Goal: Answer question/provide support: Answer question/provide support

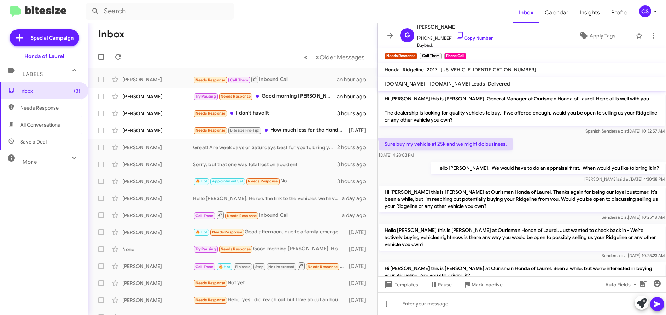
scroll to position [66, 0]
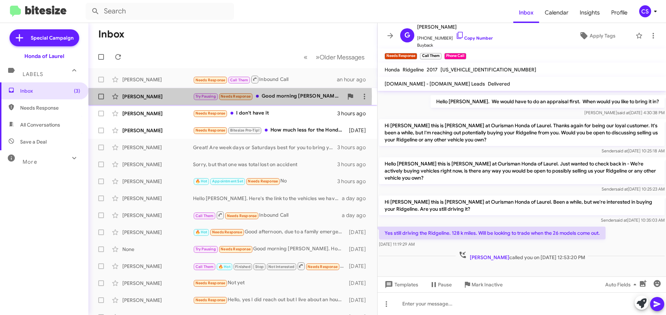
click at [146, 96] on div "[PERSON_NAME]" at bounding box center [157, 96] width 71 height 7
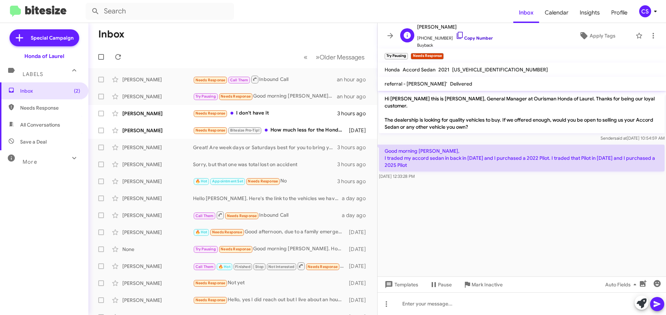
click at [465, 37] on link "Copy Number" at bounding box center [474, 37] width 37 height 5
drag, startPoint x: 601, startPoint y: 212, endPoint x: 592, endPoint y: 159, distance: 53.7
click at [598, 204] on cdk-virtual-scroll-viewport "Hi [PERSON_NAME] this is [PERSON_NAME], General Manager at Ourisman Honda of La…" at bounding box center [522, 184] width 289 height 186
click at [599, 35] on span "Apply Tags" at bounding box center [603, 35] width 26 height 13
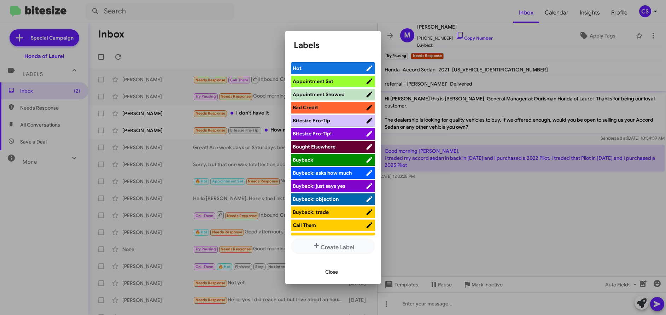
click at [329, 147] on span "Bought Elsewhere" at bounding box center [314, 147] width 43 height 6
click at [335, 272] on span "Close" at bounding box center [331, 272] width 13 height 13
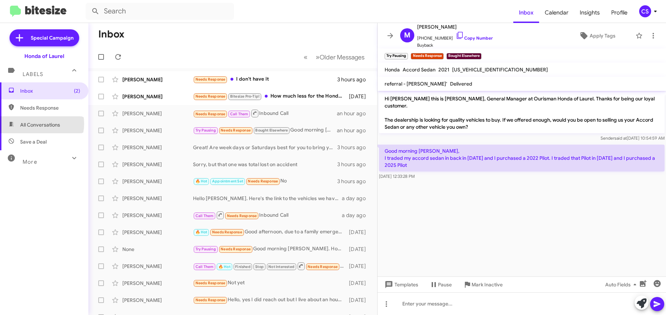
click at [37, 124] on span "All Conversations" at bounding box center [40, 124] width 40 height 7
type input "in:all-conversations"
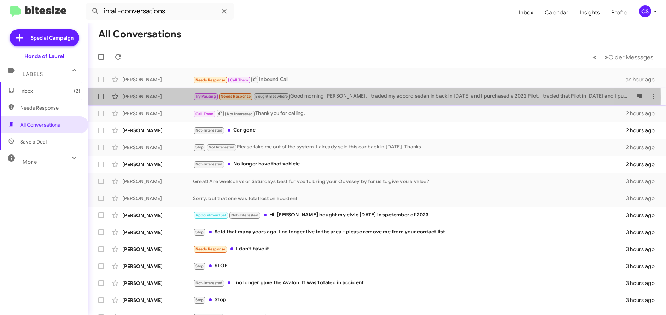
click at [143, 98] on div "[PERSON_NAME]" at bounding box center [157, 96] width 71 height 7
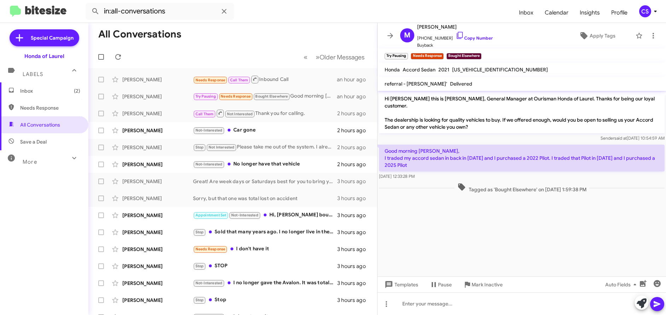
drag, startPoint x: 385, startPoint y: 99, endPoint x: 507, endPoint y: 234, distance: 181.3
click at [507, 234] on cdk-virtual-scroll-viewport "Hi [PERSON_NAME] this is [PERSON_NAME], General Manager at Ourisman Honda of La…" at bounding box center [522, 184] width 289 height 186
drag, startPoint x: 430, startPoint y: 146, endPoint x: 448, endPoint y: 219, distance: 75.1
click at [448, 219] on cdk-virtual-scroll-viewport "Hi [PERSON_NAME] this is [PERSON_NAME], General Manager at Ourisman Honda of La…" at bounding box center [522, 184] width 289 height 186
drag, startPoint x: 385, startPoint y: 98, endPoint x: 521, endPoint y: 221, distance: 183.8
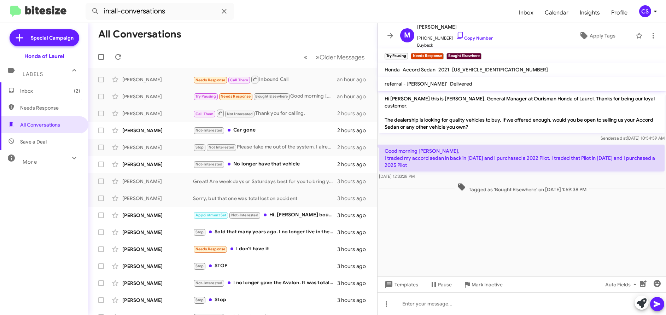
click at [521, 221] on cdk-virtual-scroll-viewport "Hi [PERSON_NAME] this is [PERSON_NAME], General Manager at Ourisman Honda of La…" at bounding box center [522, 184] width 289 height 186
copy div "Hi [PERSON_NAME] this is [PERSON_NAME], General Manager at Ourisman Honda of La…"
click at [30, 93] on span "Inbox (2)" at bounding box center [50, 90] width 60 height 7
